Goal: Check status: Check status

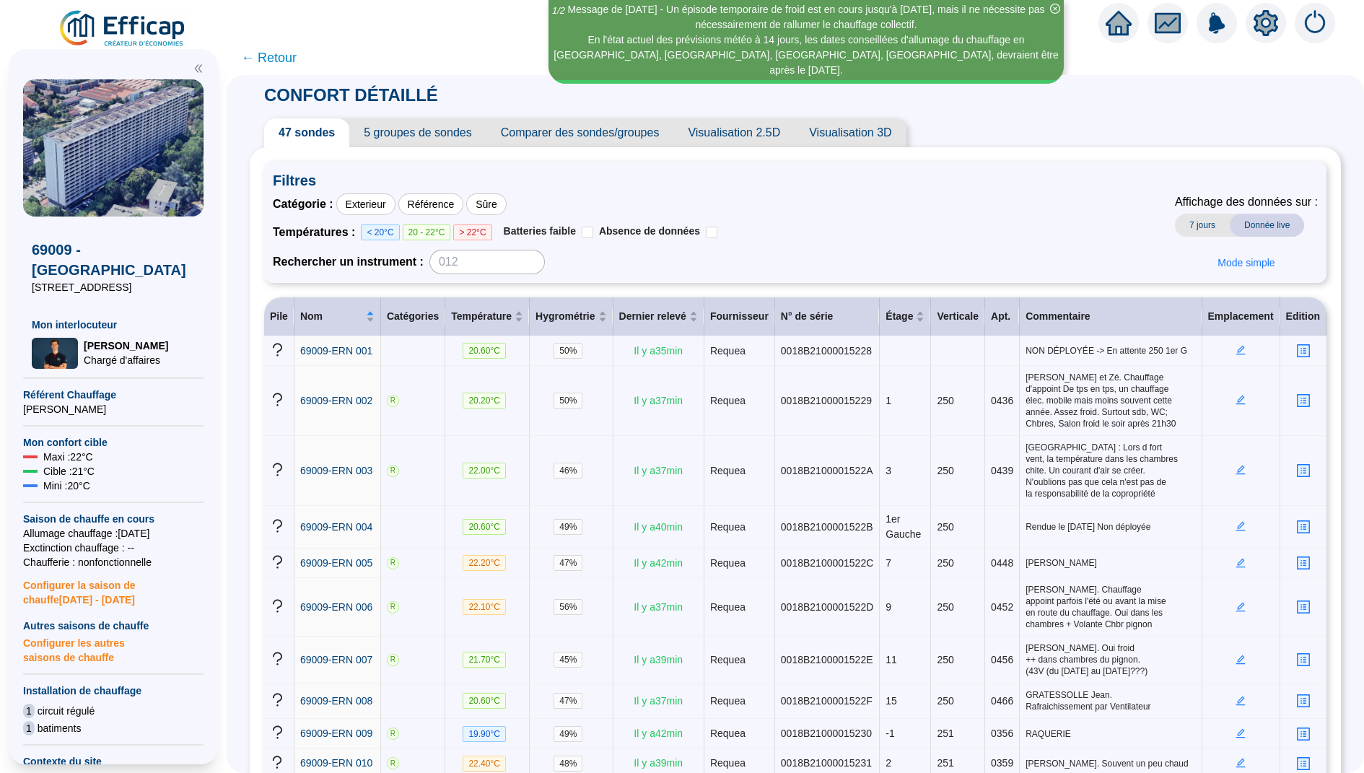
click at [688, 133] on span "Visualisation 2.5D" at bounding box center [733, 132] width 121 height 29
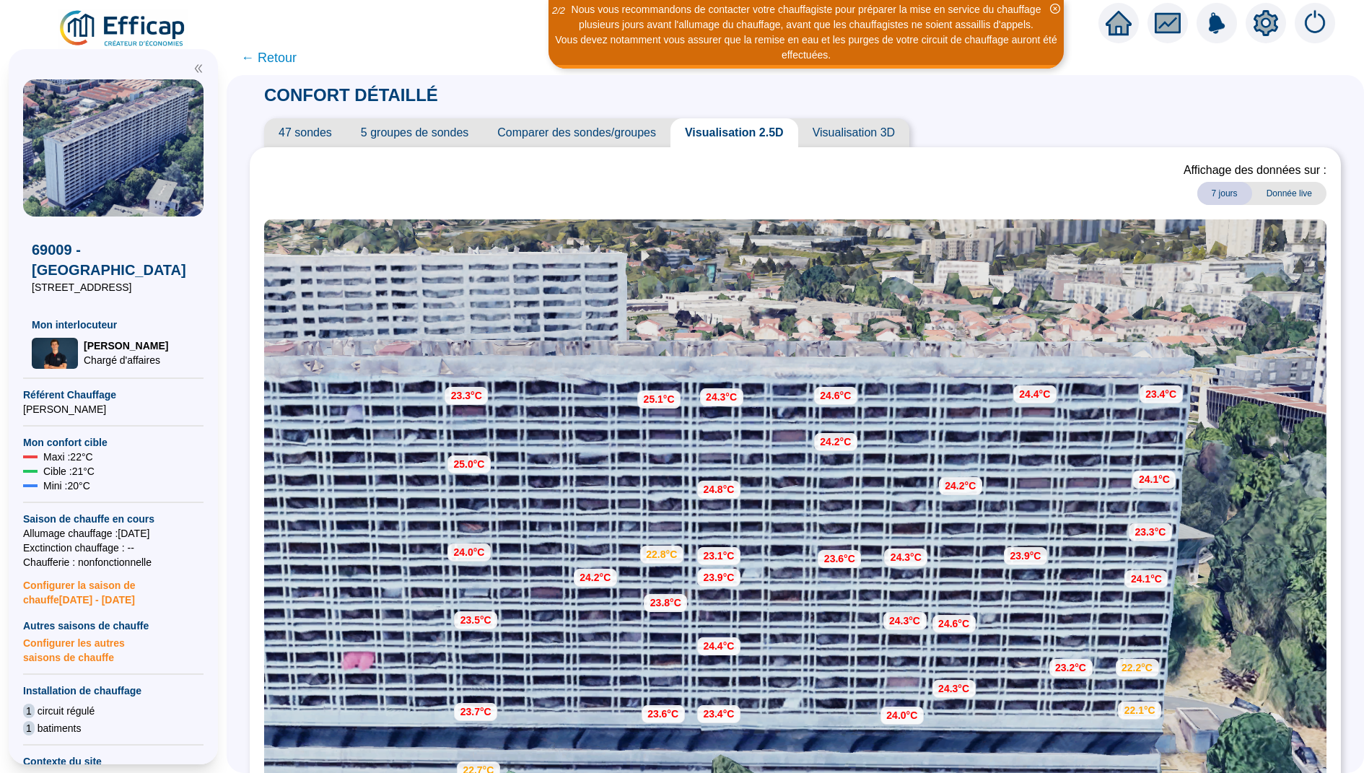
click at [1051, 9] on icon "close-circle" at bounding box center [1055, 9] width 10 height 10
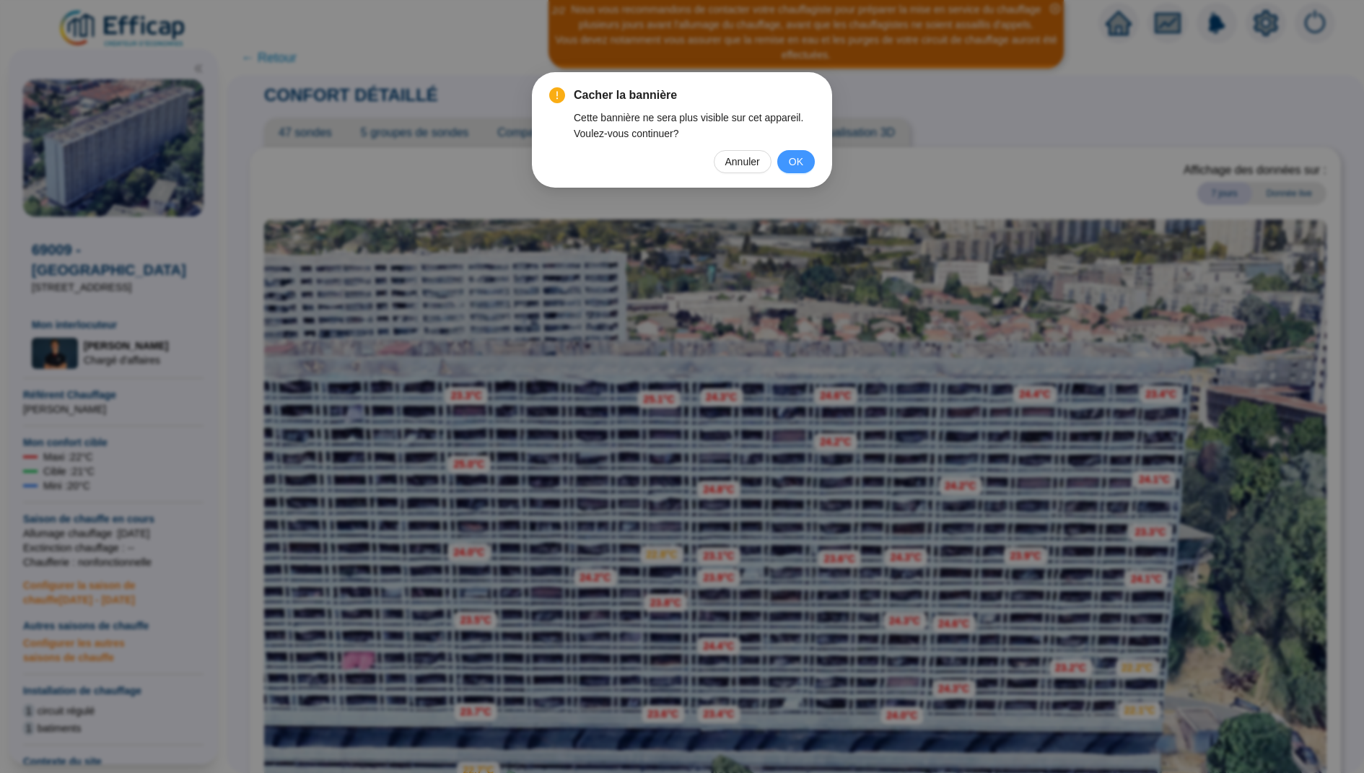
click at [800, 154] on span "OK" at bounding box center [796, 162] width 14 height 16
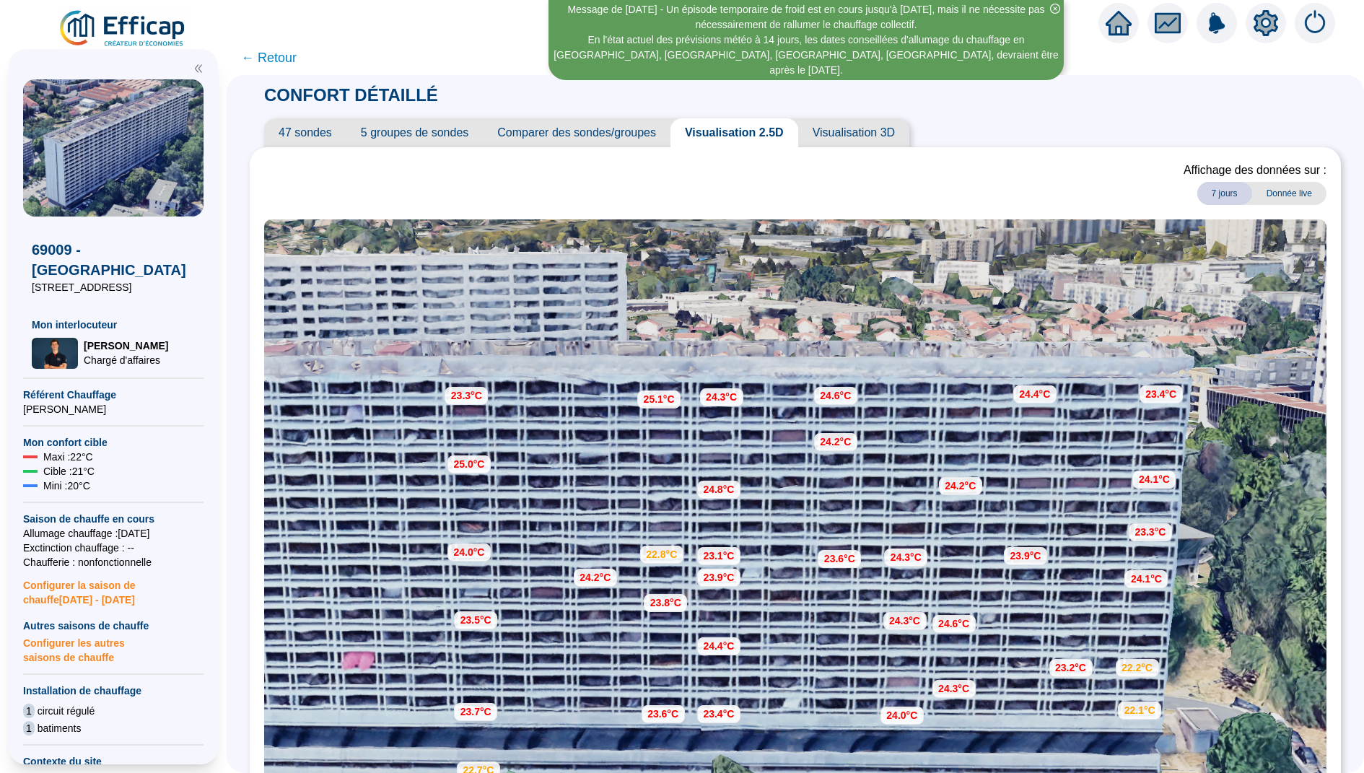
click at [1053, 10] on icon "close-circle" at bounding box center [1055, 9] width 10 height 10
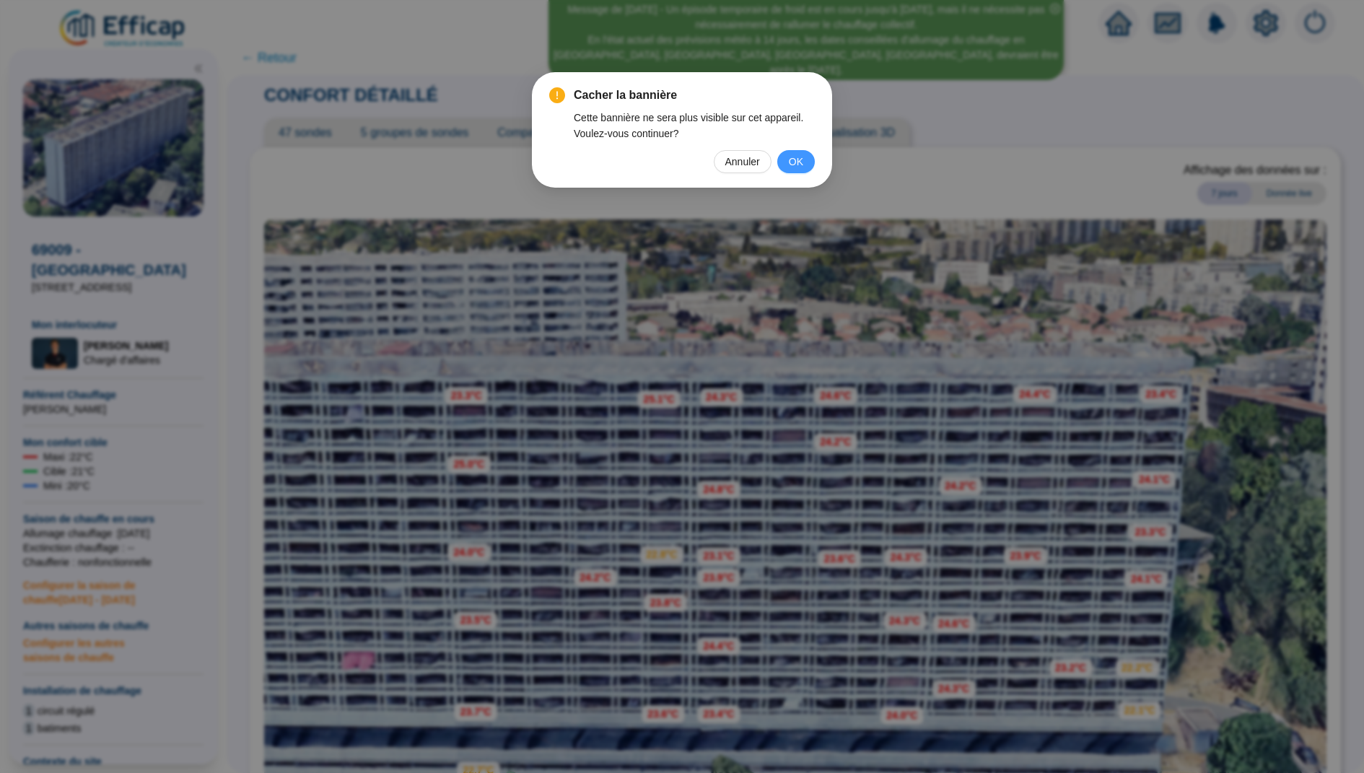
click at [790, 156] on span "OK" at bounding box center [796, 162] width 14 height 16
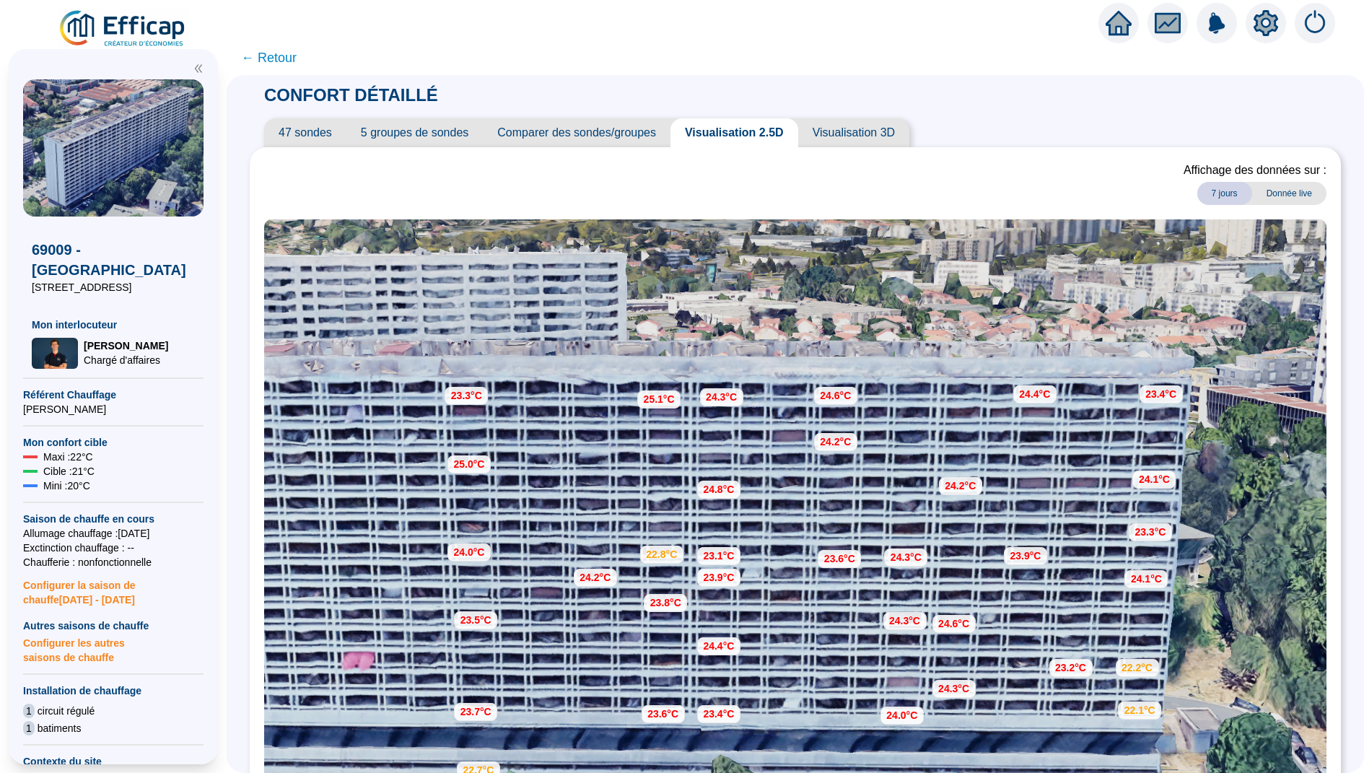
click at [281, 60] on span "← Retour" at bounding box center [269, 58] width 56 height 20
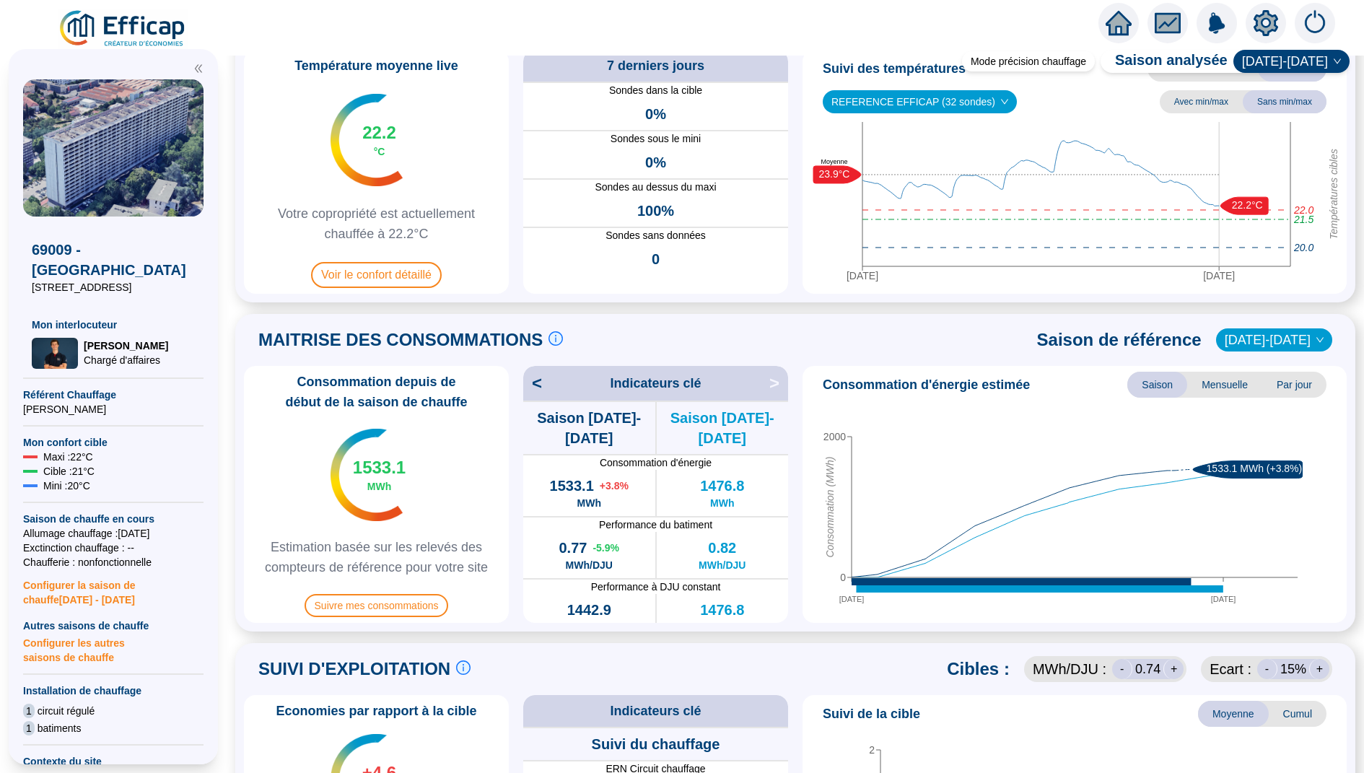
scroll to position [87, 0]
drag, startPoint x: 543, startPoint y: 522, endPoint x: 581, endPoint y: 522, distance: 37.5
click at [581, 531] on div "0.77 -5.9 % MWh/DJU" at bounding box center [589, 554] width 132 height 46
click at [670, 531] on div "0.82 MWh/DJU" at bounding box center [723, 554] width 132 height 46
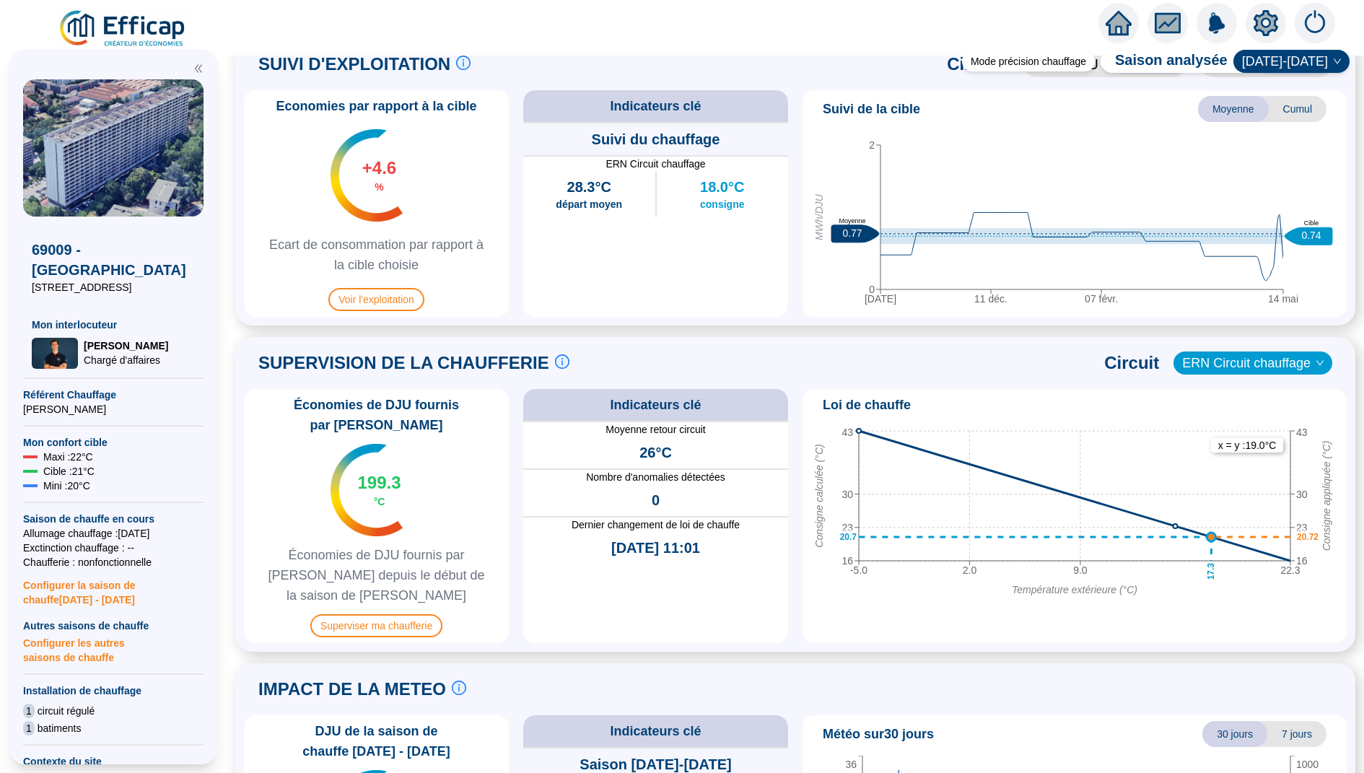
scroll to position [708, 0]
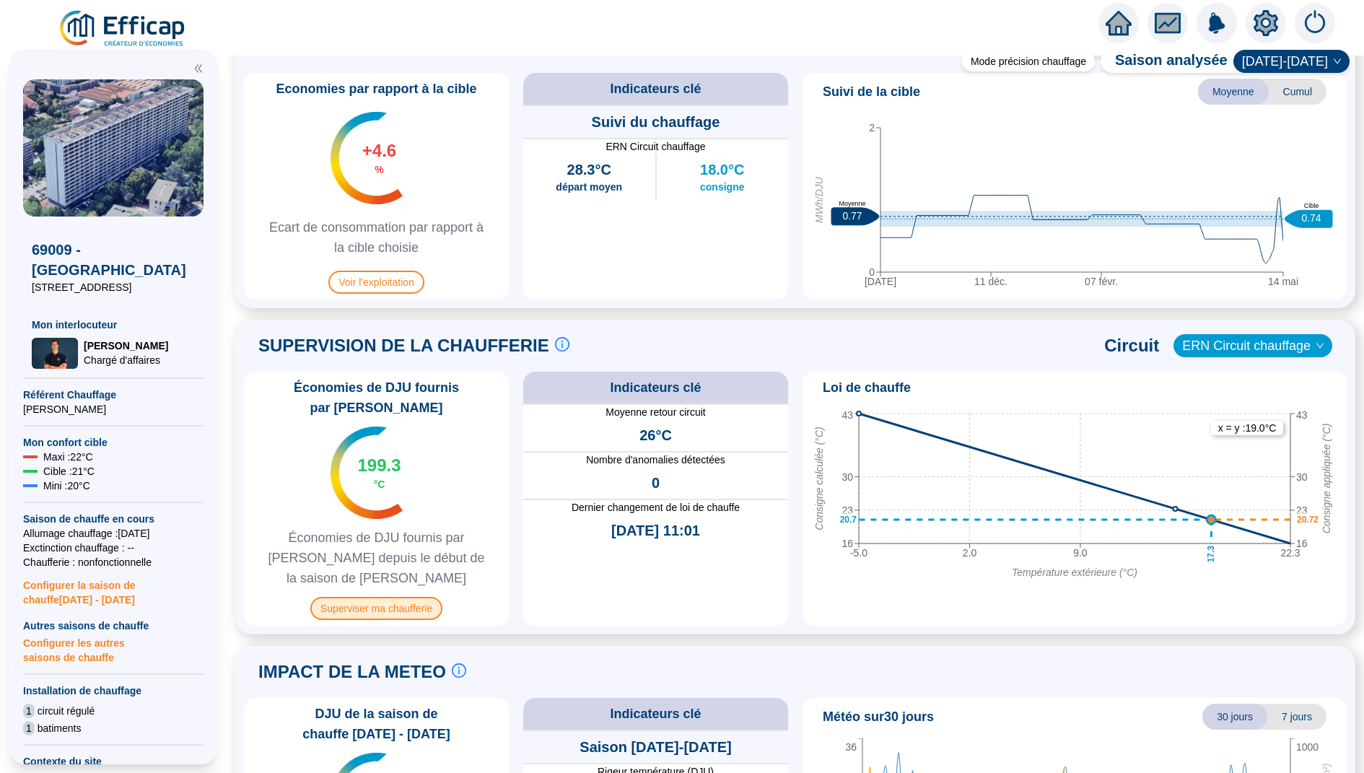
click at [395, 597] on span "Superviser ma chaufferie" at bounding box center [376, 608] width 132 height 23
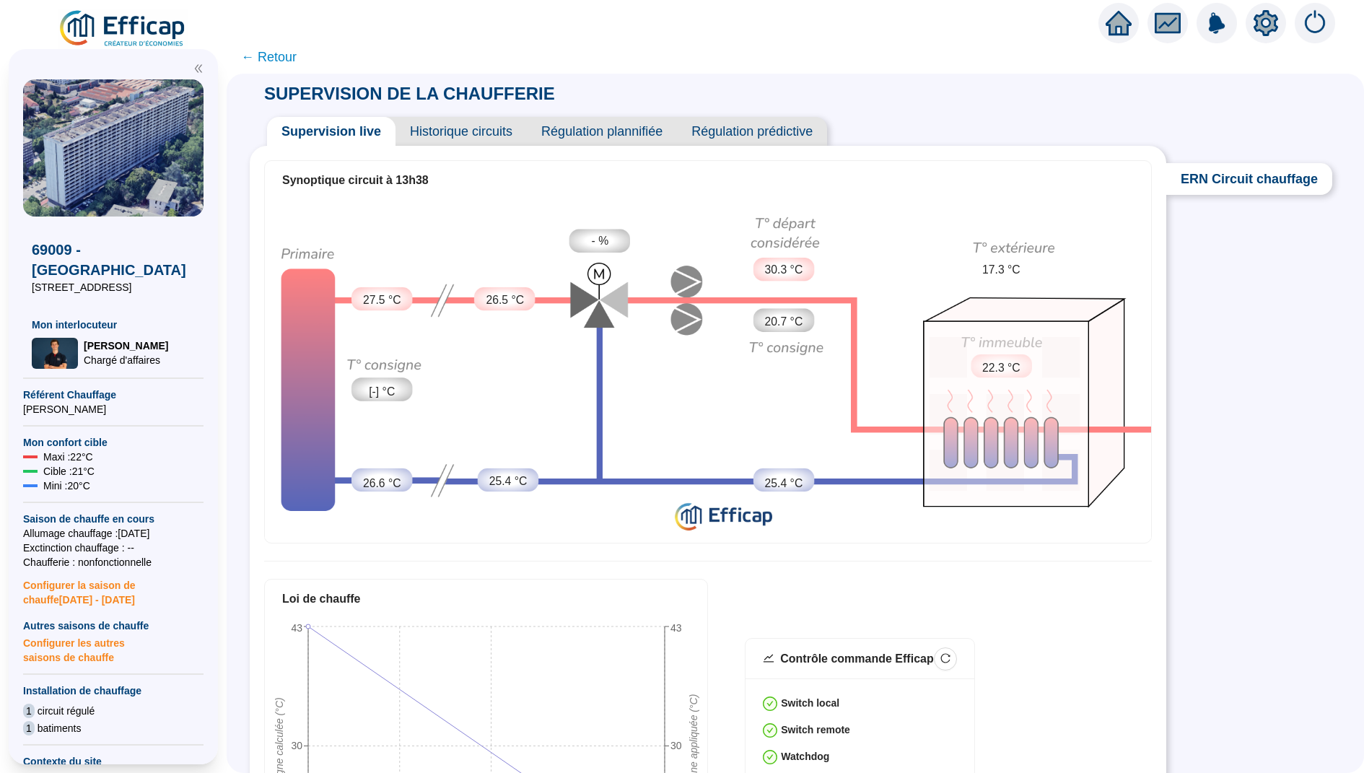
click at [276, 58] on span "← Retour" at bounding box center [269, 57] width 56 height 20
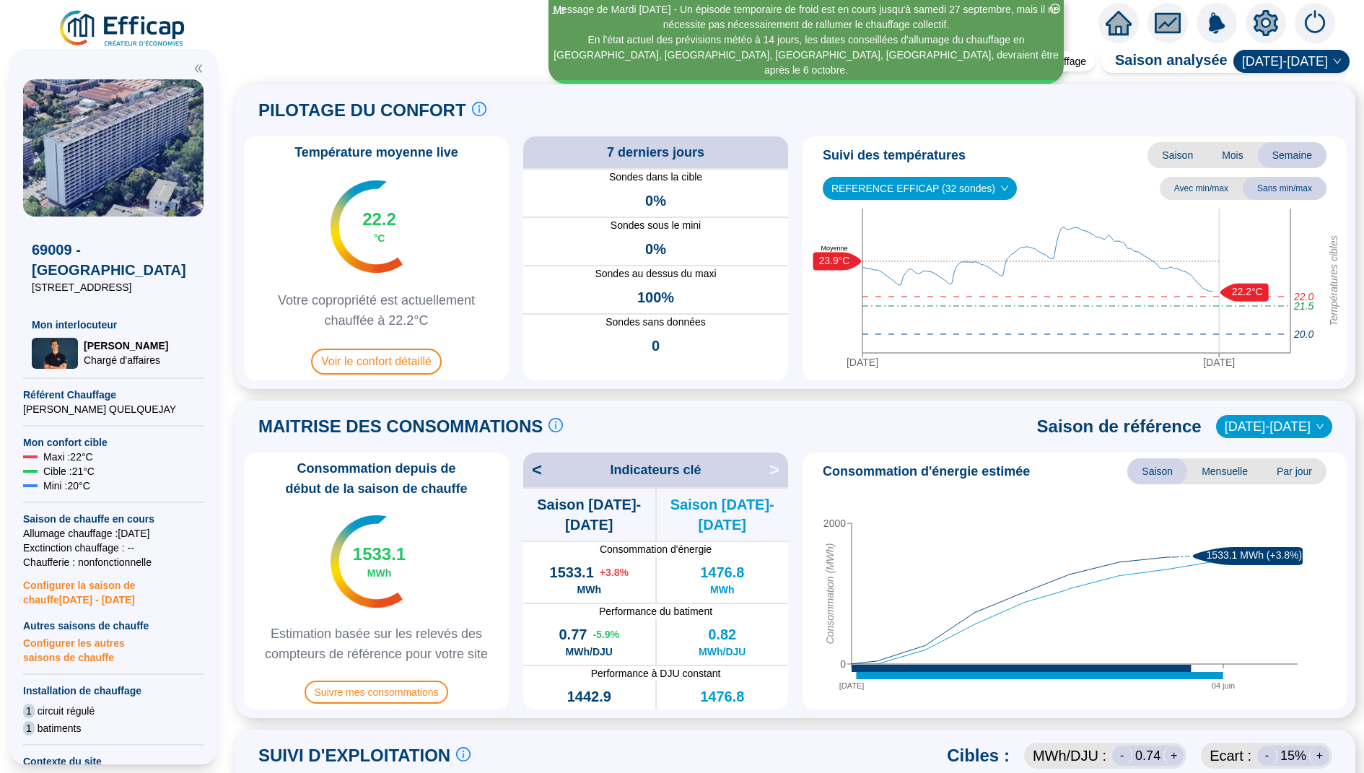
click at [1112, 31] on icon "home" at bounding box center [1118, 23] width 26 height 20
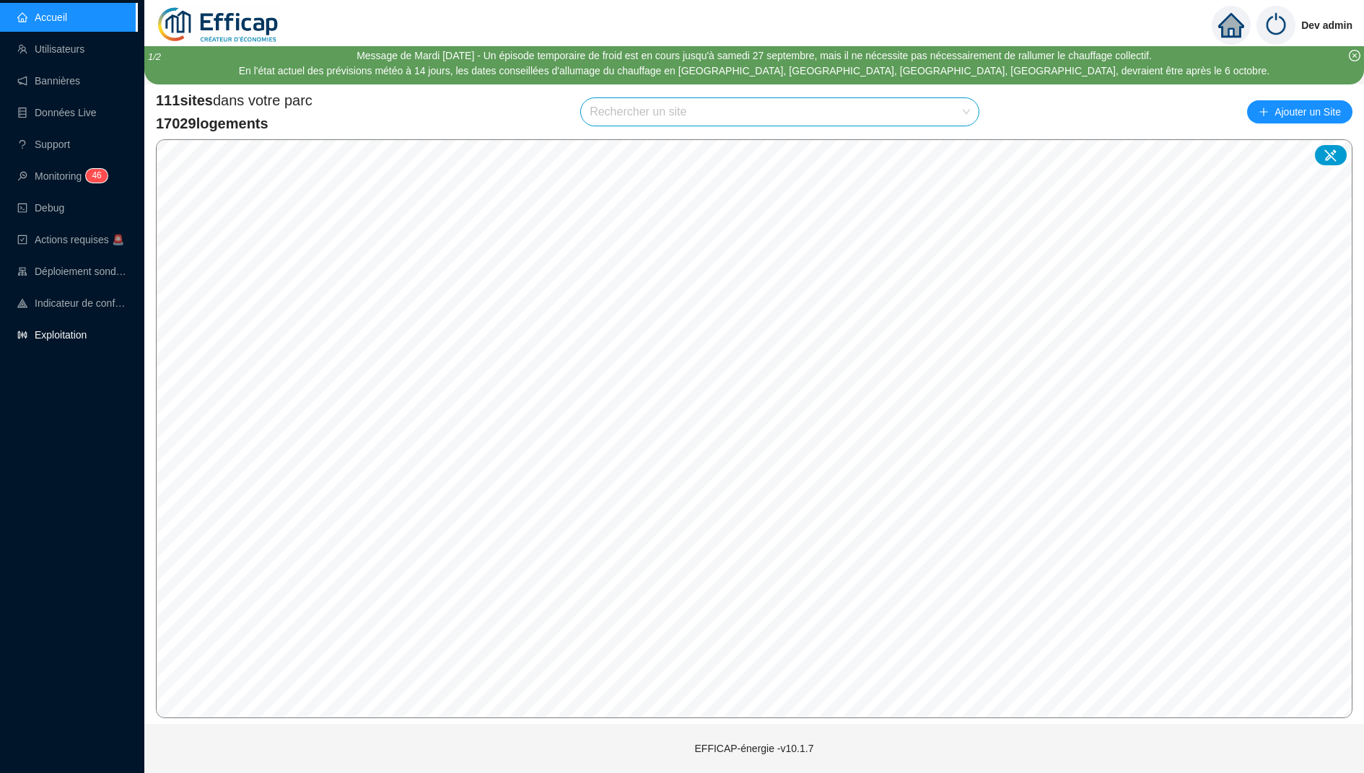
click at [59, 335] on link "Exploitation" at bounding box center [51, 335] width 69 height 12
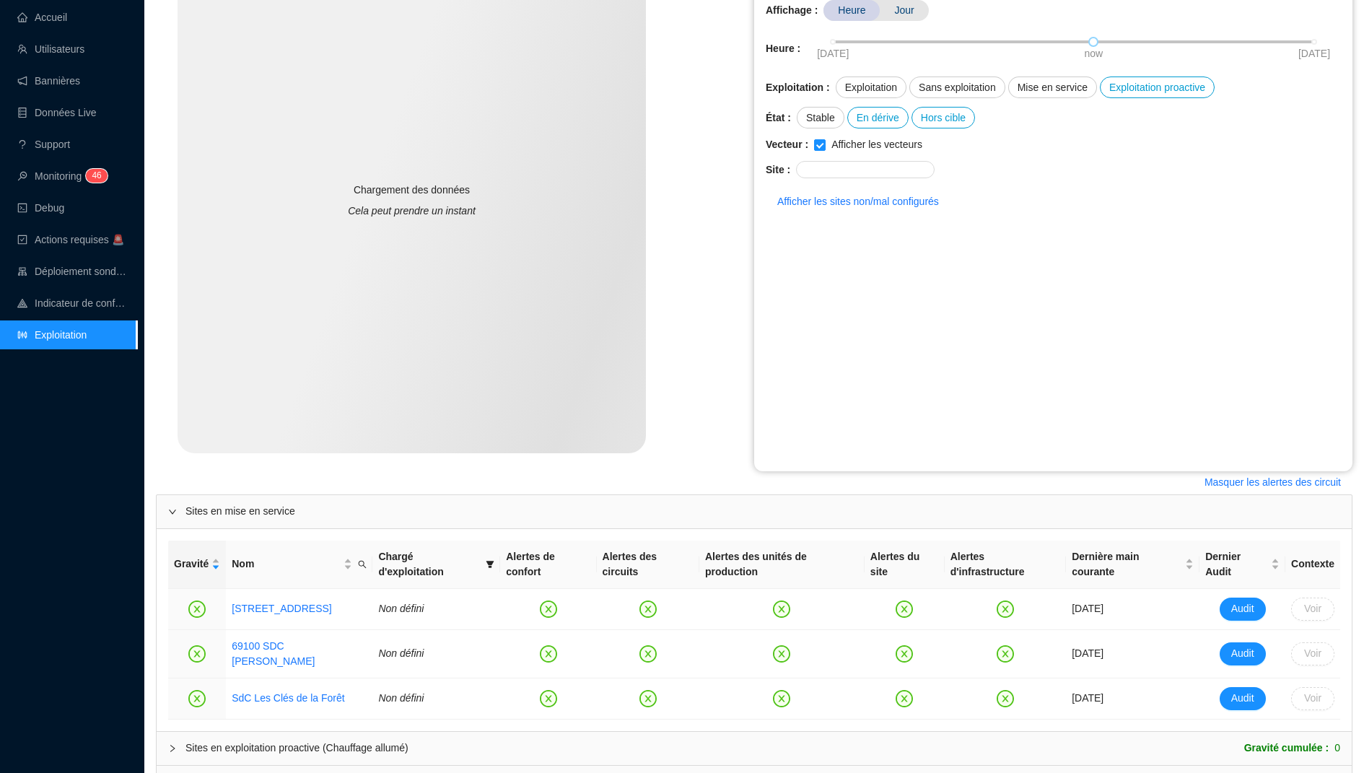
scroll to position [353, 0]
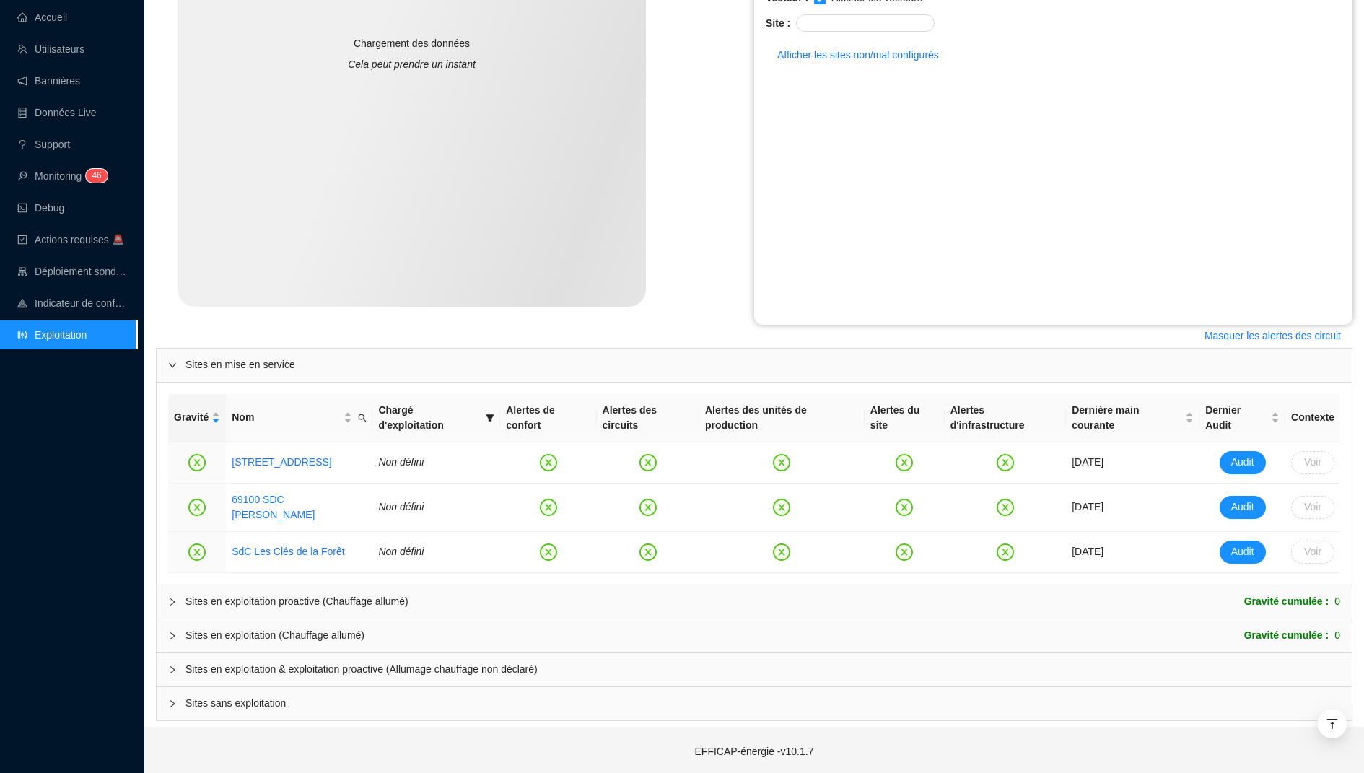
click at [299, 662] on span "Sites en exploitation & exploitation proactive (Allumage chauffage non déclaré)" at bounding box center [762, 669] width 1154 height 15
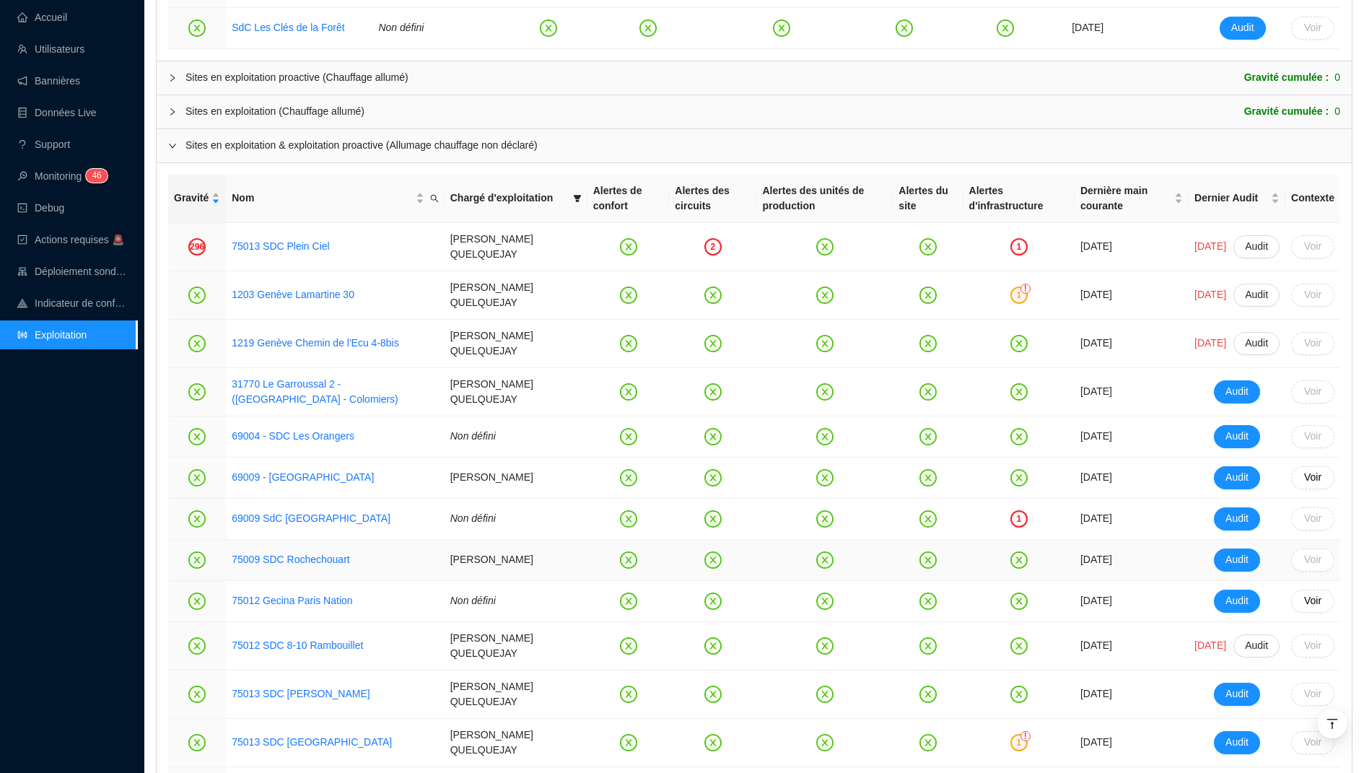
scroll to position [908, 0]
